Goal: Information Seeking & Learning: Learn about a topic

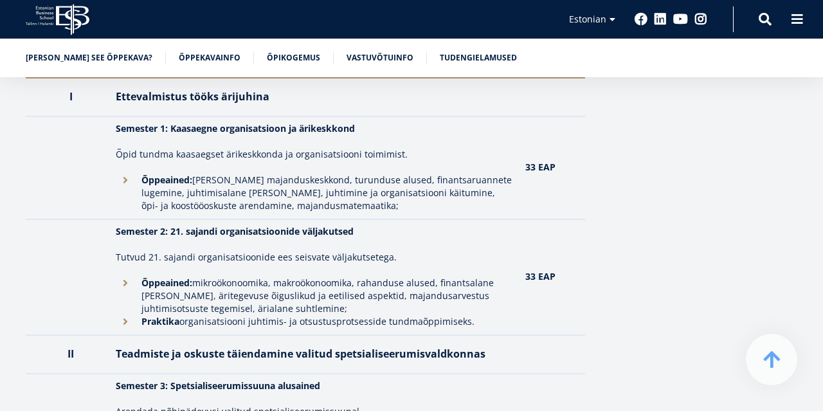
scroll to position [1386, 0]
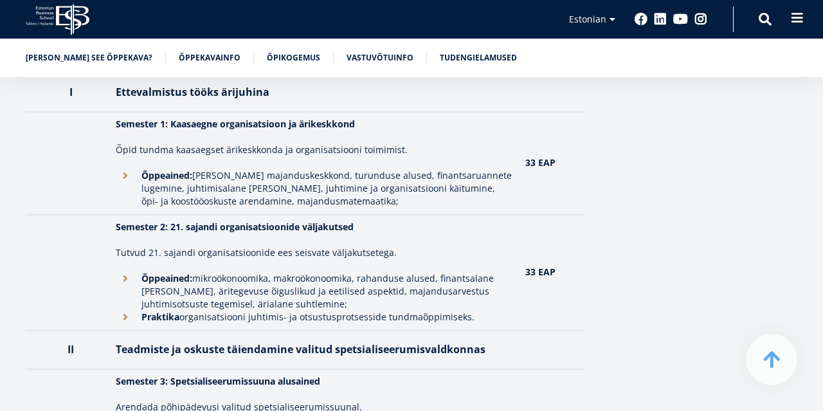
click at [794, 23] on span at bounding box center [796, 18] width 13 height 13
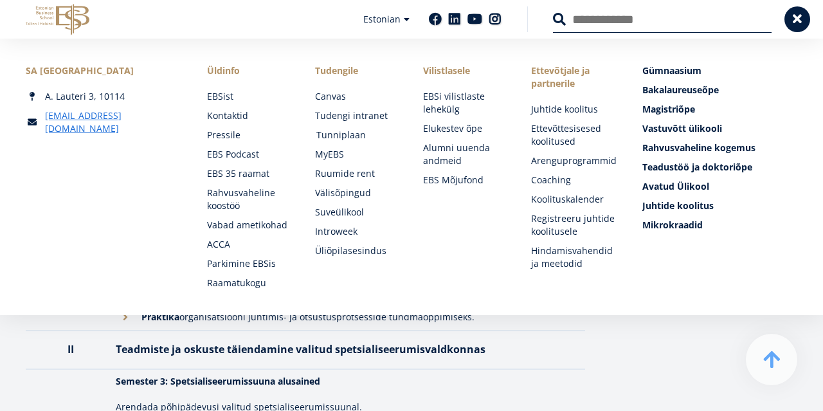
click at [352, 136] on link "Tunniplaan" at bounding box center [357, 135] width 82 height 13
click at [83, 334] on th "II" at bounding box center [68, 349] width 84 height 39
click at [76, 322] on td at bounding box center [68, 273] width 84 height 116
click at [799, 10] on button at bounding box center [797, 18] width 26 height 26
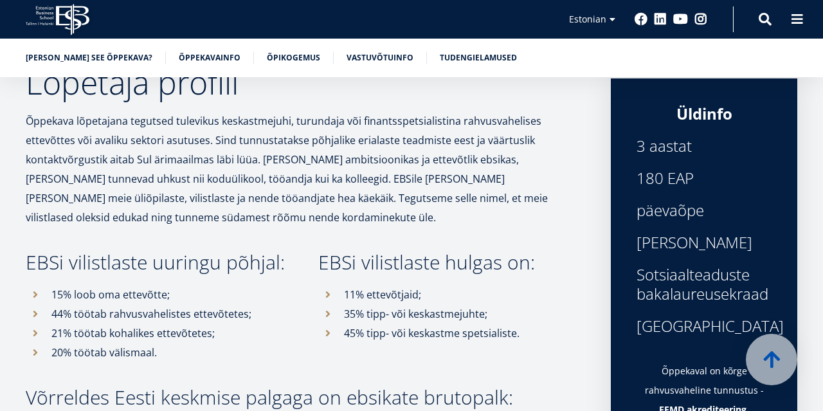
drag, startPoint x: 29, startPoint y: 260, endPoint x: 254, endPoint y: 353, distance: 243.5
click at [254, 353] on div "EBSi vilistlaste uuringu põhjal: 15% loob oma ettevõtte; 44% töötab rahvusvahel…" at bounding box center [146, 307] width 292 height 109
click at [303, 297] on div "EBSi vilistlaste hulgas on: 11% ettevõtjaid; 35% tipp- või keskastmejuhte; 45% …" at bounding box center [438, 307] width 292 height 109
drag, startPoint x: 21, startPoint y: 256, endPoint x: 290, endPoint y: 349, distance: 284.7
click at [290, 349] on div "EBSi vilistlaste uuringu põhjal: 15% loob oma ettevõtte; 44% töötab rahvusvahel…" at bounding box center [146, 307] width 292 height 109
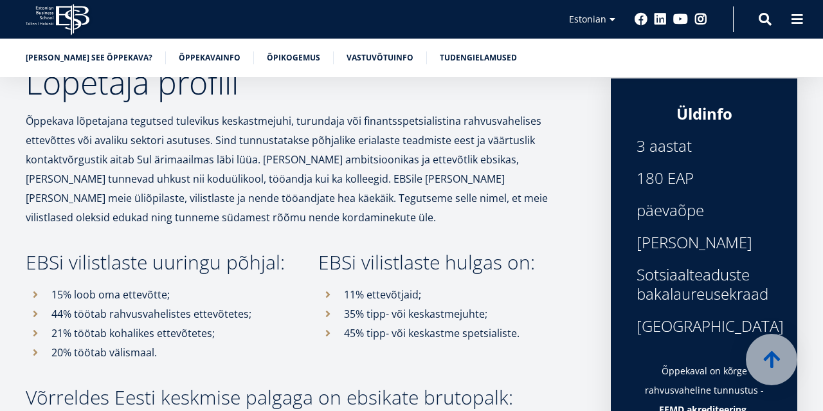
copy div "EBSi vilistlaste uuringu põhjal: 15% loob oma ettevõtte; 44% töötab rahvusvahel…"
drag, startPoint x: 322, startPoint y: 263, endPoint x: 499, endPoint y: 346, distance: 195.5
click at [499, 347] on div "EBSi vilistlaste hulgas on: 11% ettevõtjaid; 35% tipp- või keskastmejuhte; 45% …" at bounding box center [438, 307] width 292 height 109
copy div "EBSi vilistlaste hulgas on: 11% ettevõtjaid; 35% tipp- või keskastmejuhte; 45% …"
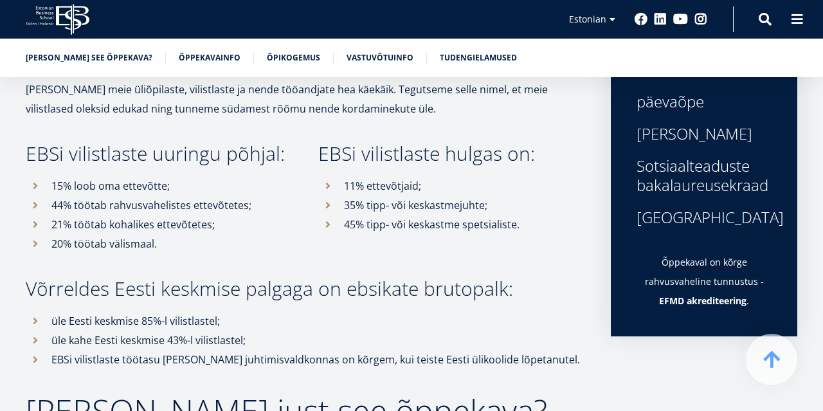
scroll to position [602, 0]
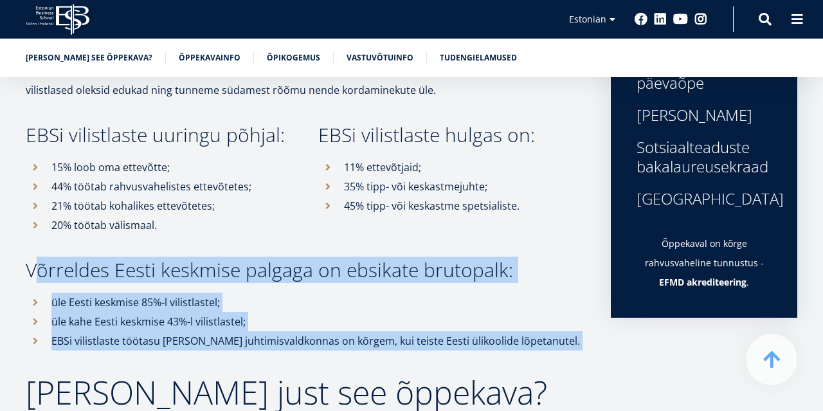
drag, startPoint x: 28, startPoint y: 270, endPoint x: 393, endPoint y: 353, distance: 374.5
copy div "Võrreldes Eesti keskmise palgaga on ebsikate brutopalk: üle Eesti keskmise 85%-…"
click at [359, 60] on link "Vastuvõtuinfo" at bounding box center [379, 56] width 67 height 13
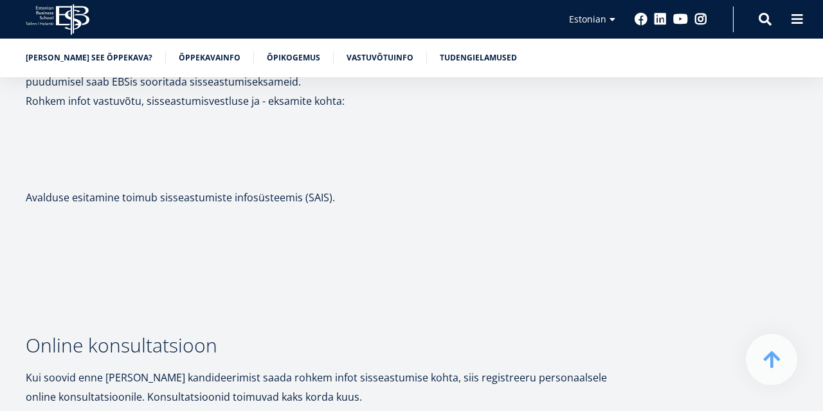
scroll to position [5601, 0]
